Goal: Task Accomplishment & Management: Manage account settings

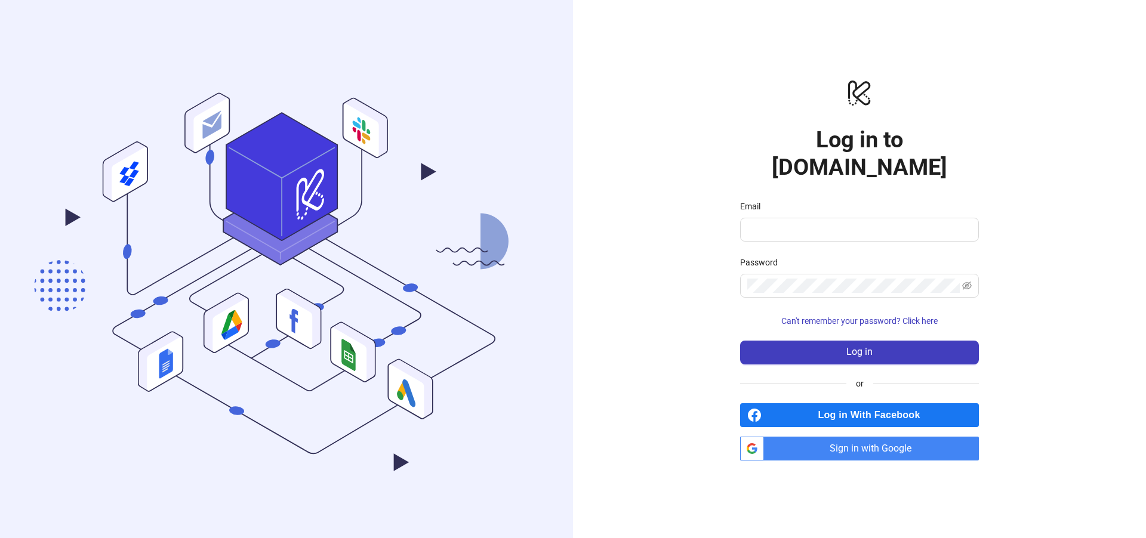
click at [873, 407] on span "Log in With Facebook" at bounding box center [872, 415] width 212 height 24
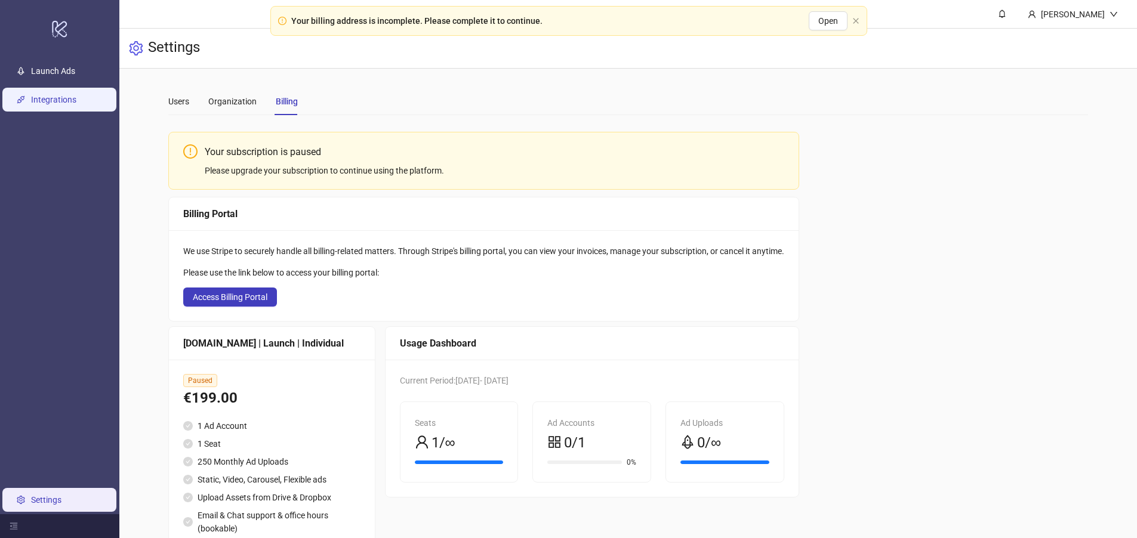
click at [76, 100] on link "Integrations" at bounding box center [53, 100] width 45 height 10
click at [75, 76] on link "Launch Ads" at bounding box center [53, 71] width 44 height 10
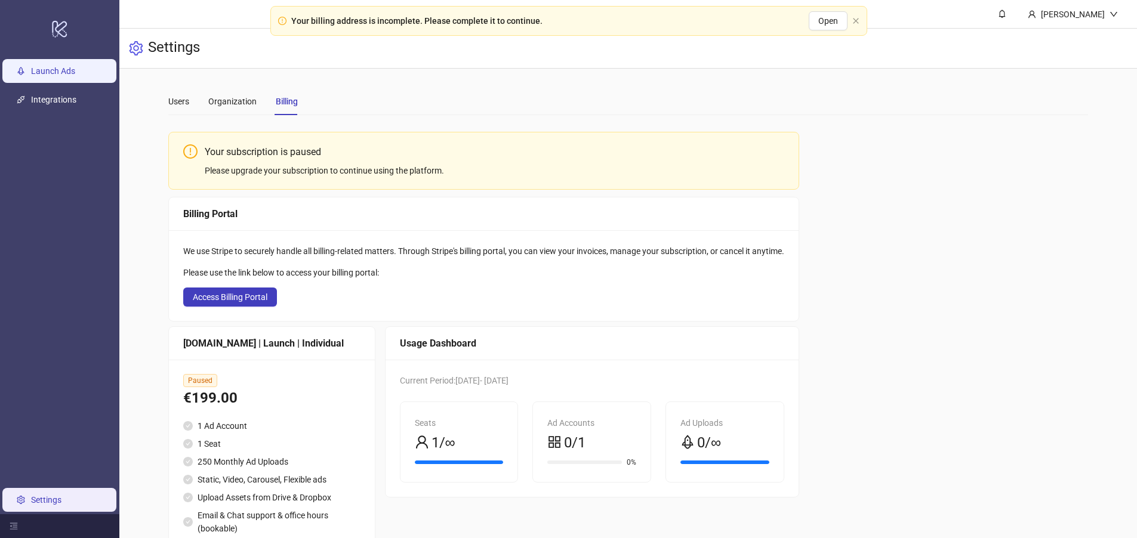
click at [75, 76] on link "Launch Ads" at bounding box center [53, 71] width 44 height 10
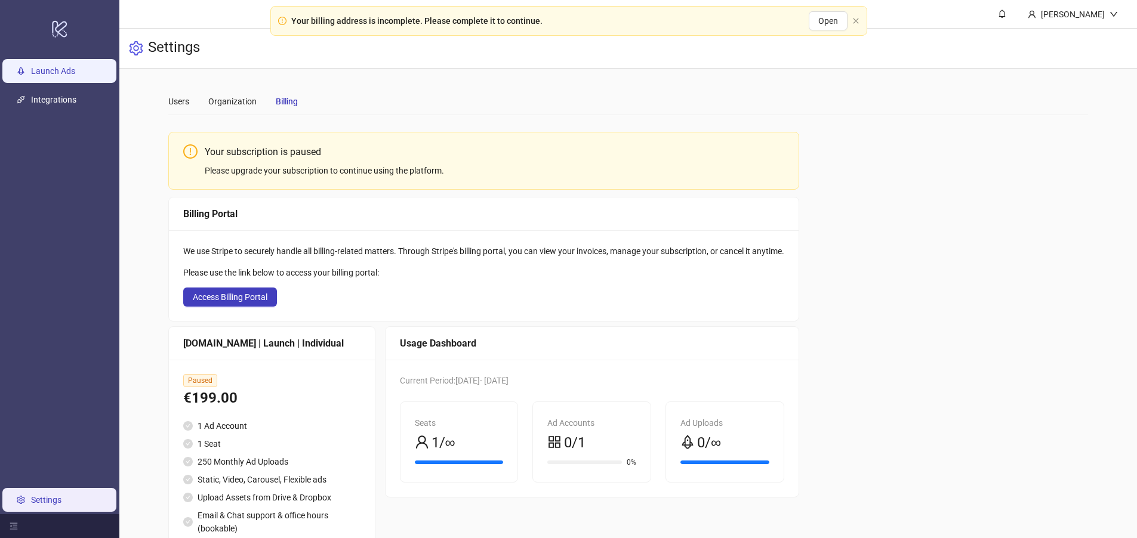
click at [75, 76] on link "Launch Ads" at bounding box center [53, 71] width 44 height 10
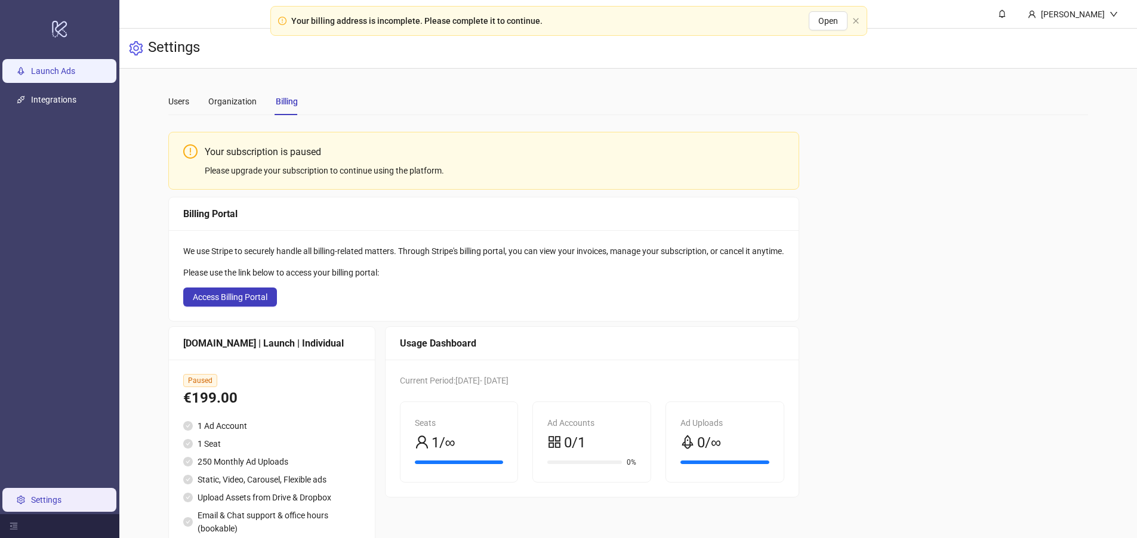
click at [75, 76] on link "Launch Ads" at bounding box center [53, 71] width 44 height 10
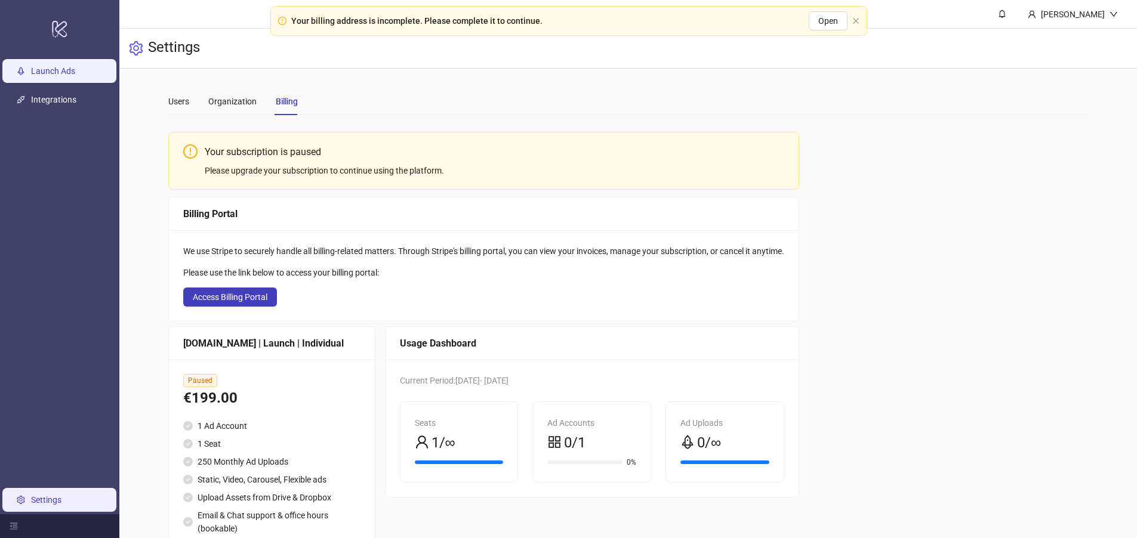
click at [75, 76] on link "Launch Ads" at bounding box center [53, 71] width 44 height 10
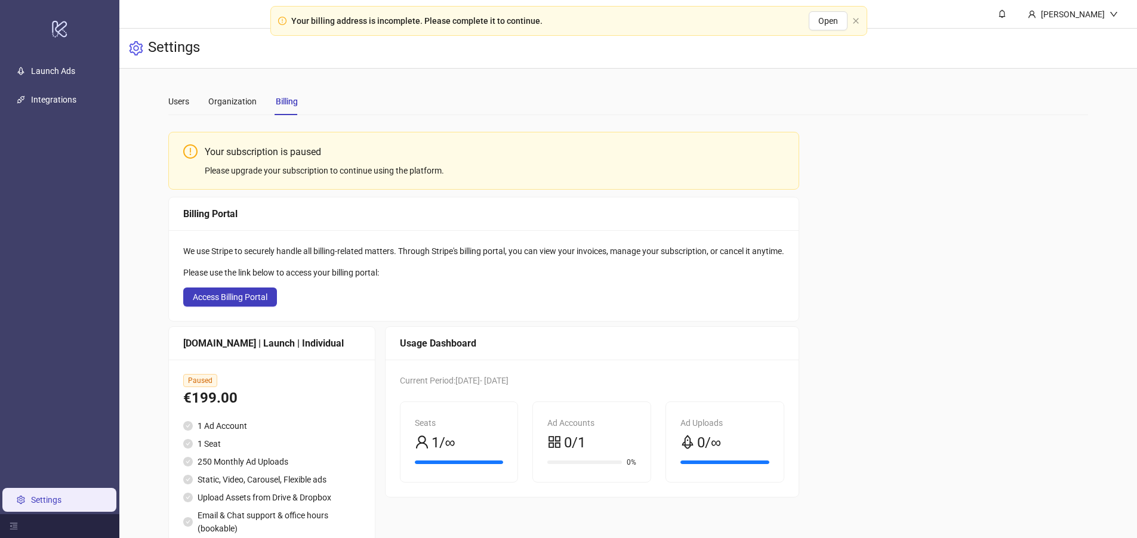
click at [432, 22] on div "Your billing address is incomplete. Please complete it to continue." at bounding box center [416, 20] width 251 height 13
click at [829, 23] on span "Open" at bounding box center [828, 21] width 20 height 10
click at [1058, 24] on div "[PERSON_NAME]" at bounding box center [1072, 14] width 109 height 28
click at [1069, 41] on span "Logout" at bounding box center [1089, 42] width 57 height 13
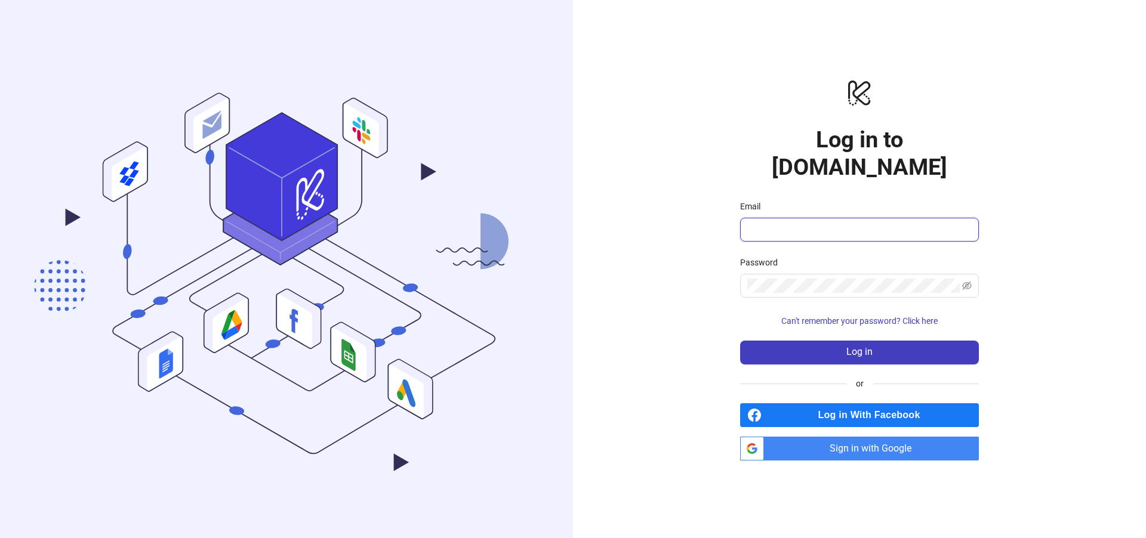
click at [898, 223] on input "Email" at bounding box center [858, 230] width 222 height 14
click at [680, 284] on div "logo/logo-mobile Log in to [DOMAIN_NAME] Email Password Can't remember your pas…" at bounding box center [859, 269] width 573 height 538
